Goal: Task Accomplishment & Management: Manage account settings

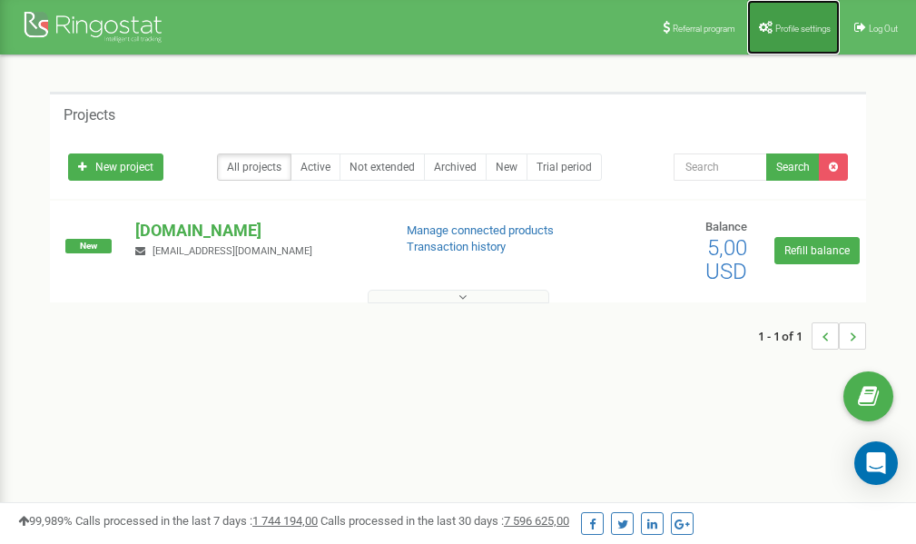
click at [782, 29] on span "Profile settings" at bounding box center [802, 29] width 55 height 10
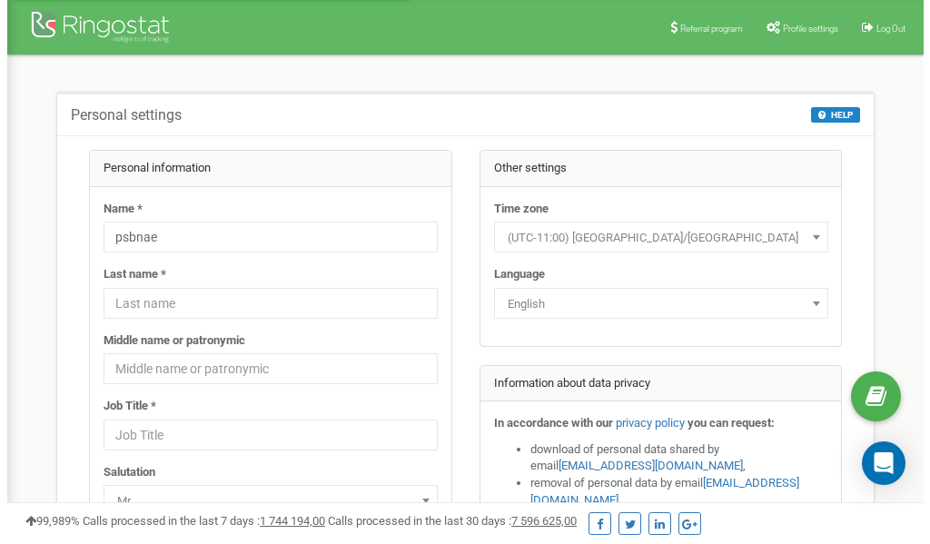
scroll to position [91, 0]
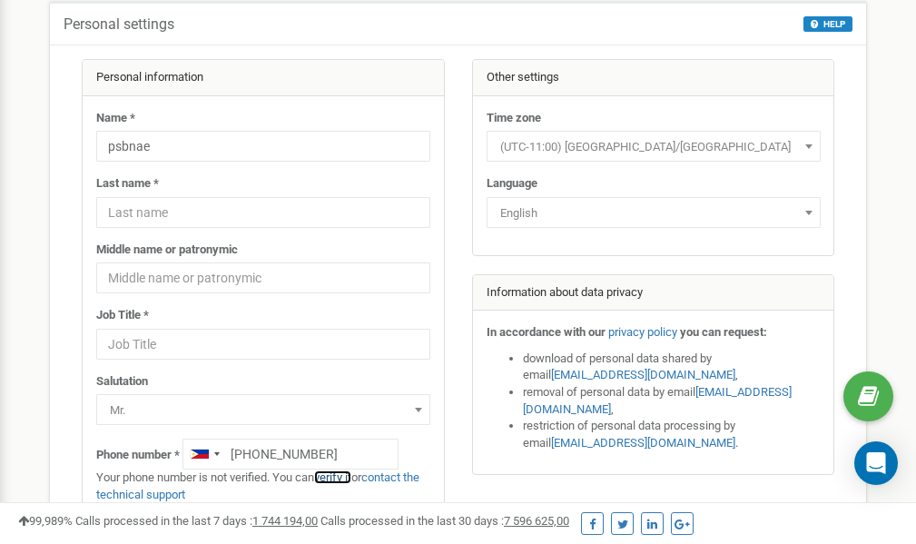
click at [339, 478] on link "verify it" at bounding box center [332, 477] width 37 height 14
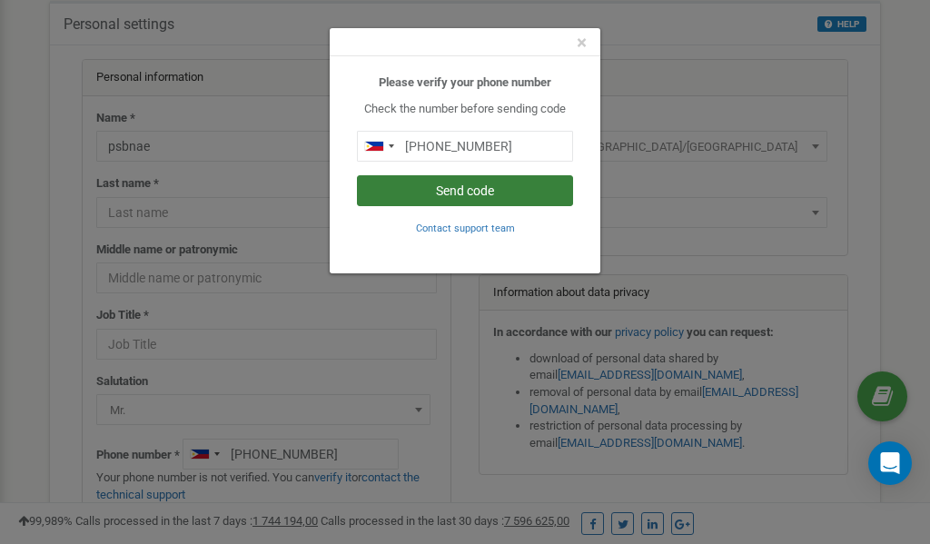
click at [497, 188] on button "Send code" at bounding box center [465, 190] width 216 height 31
